Goal: Register for event/course

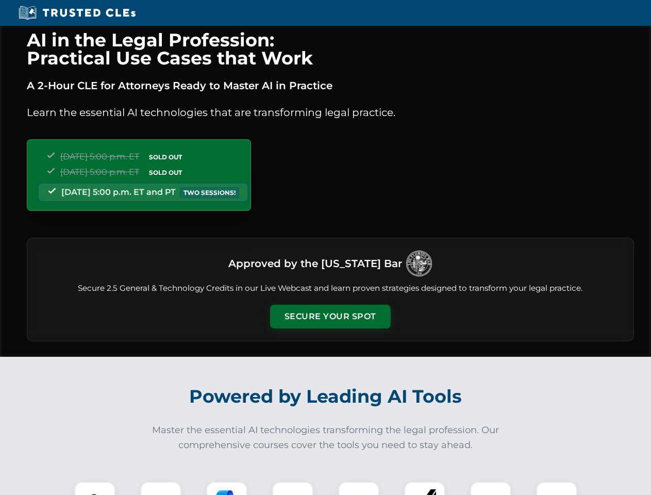
click at [330, 317] on button "Secure Your Spot" at bounding box center [330, 317] width 121 height 24
click at [95, 488] on img at bounding box center [95, 502] width 30 height 30
